Goal: Task Accomplishment & Management: Use online tool/utility

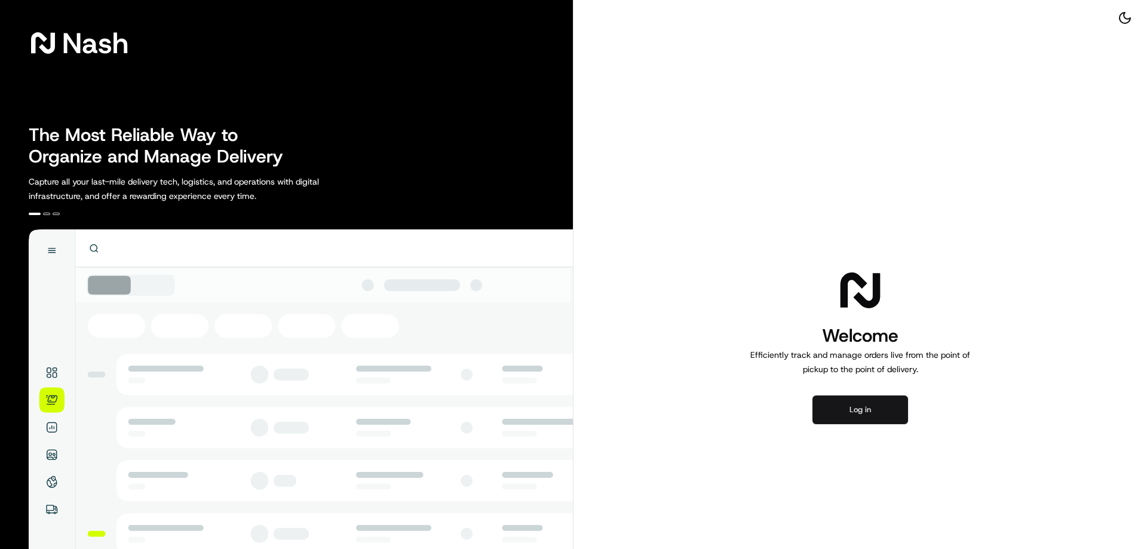
click at [858, 412] on button "Log in" at bounding box center [860, 409] width 96 height 29
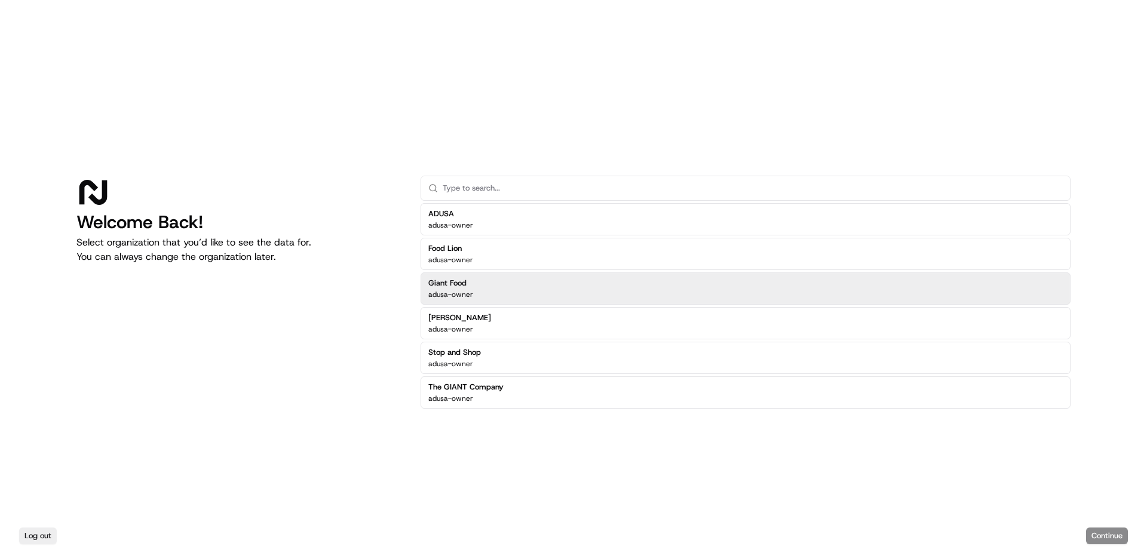
click at [446, 285] on h2 "Giant Food" at bounding box center [450, 283] width 45 height 11
click at [448, 284] on h2 "Giant Food" at bounding box center [450, 283] width 45 height 11
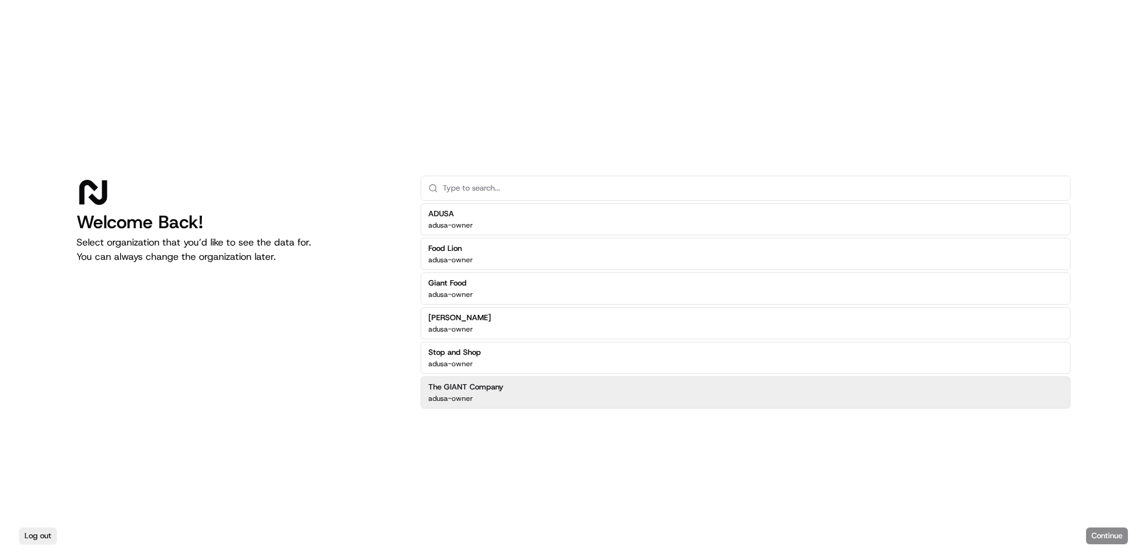
click at [1109, 537] on div "Log out Continue" at bounding box center [573, 536] width 1147 height 26
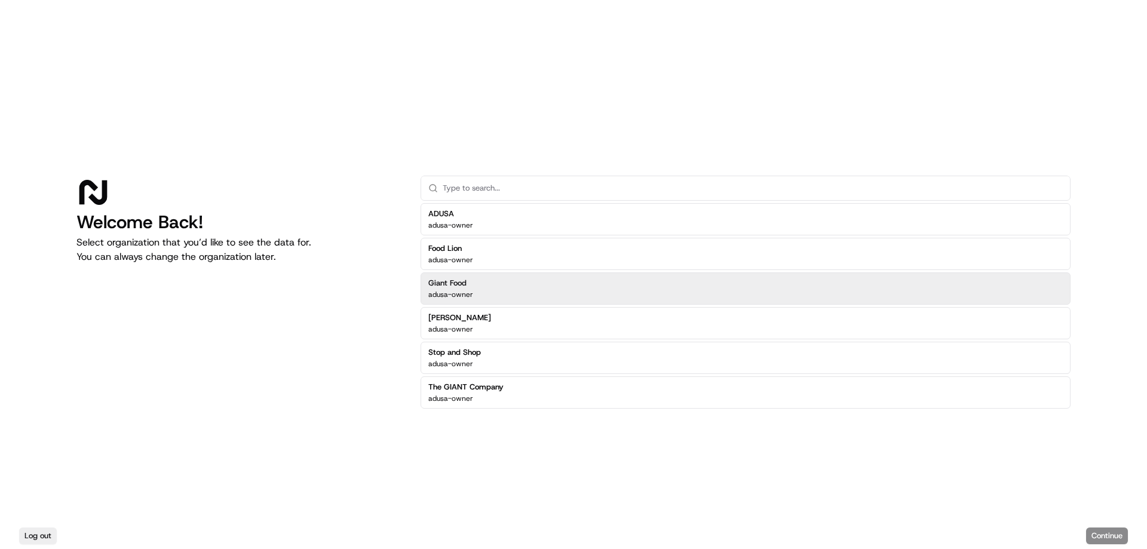
click at [439, 287] on h2 "Giant Food" at bounding box center [450, 283] width 45 height 11
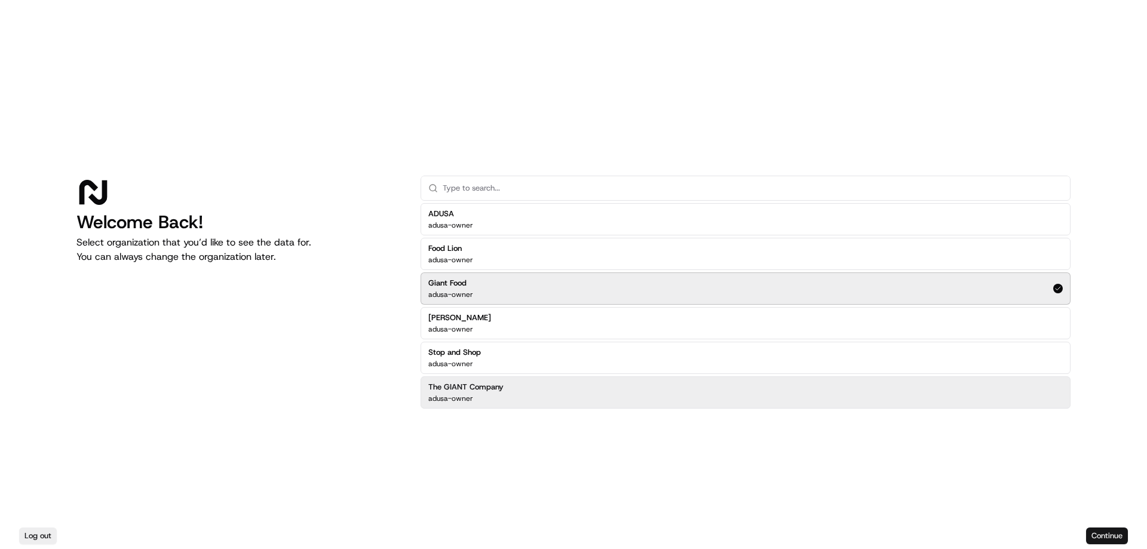
click at [1107, 536] on button "Continue" at bounding box center [1107, 535] width 42 height 17
